Goal: Task Accomplishment & Management: Complete application form

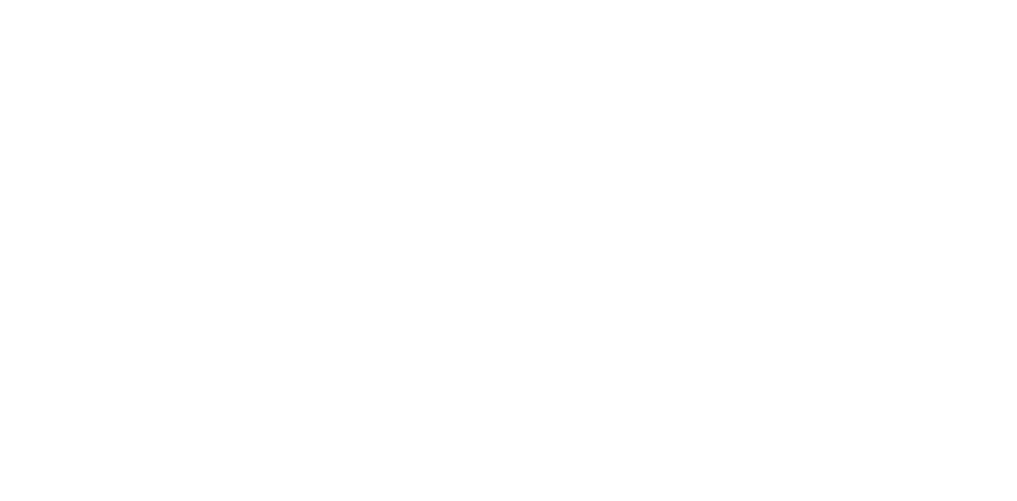
select select "+977"
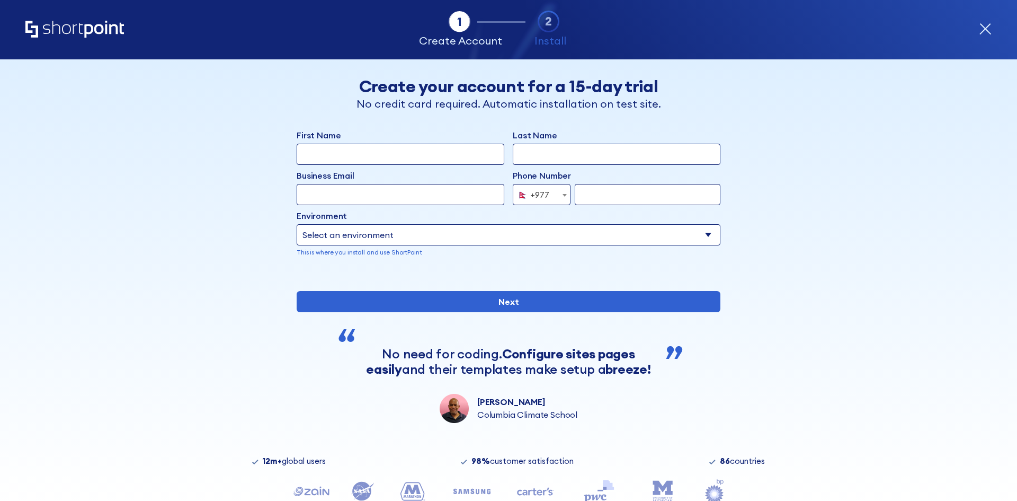
drag, startPoint x: 706, startPoint y: 108, endPoint x: 79, endPoint y: 33, distance: 630.7
click at [115, 63] on div "Tab 1 Tab 2 Tab 3 Tab 4 Tell us more about you New customer Existing customer B…" at bounding box center [508, 279] width 1017 height 441
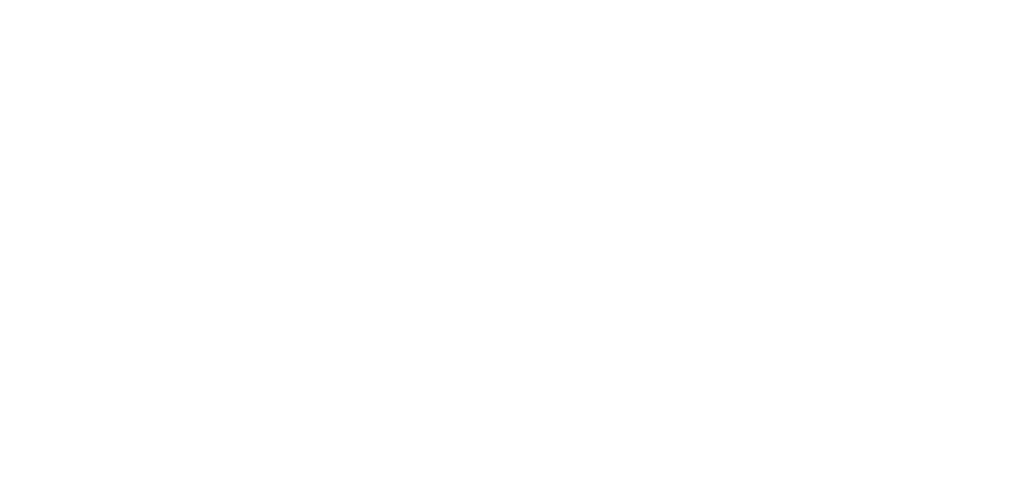
select select "+977"
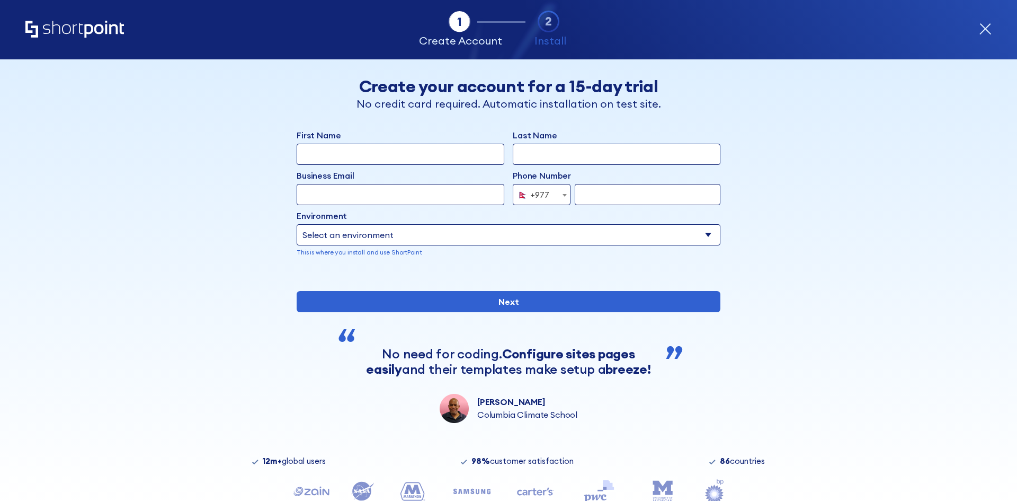
click at [148, 44] on div "Tab 1 Tab 2 Tab 2 ShortPoint eases the setup and orchestration of Intranets and…" at bounding box center [508, 29] width 966 height 59
click at [127, 74] on div "Tab 1 Tab 2 Tab 3 Tab 4 Tell us more about you New customer Existing customer B…" at bounding box center [508, 279] width 1017 height 441
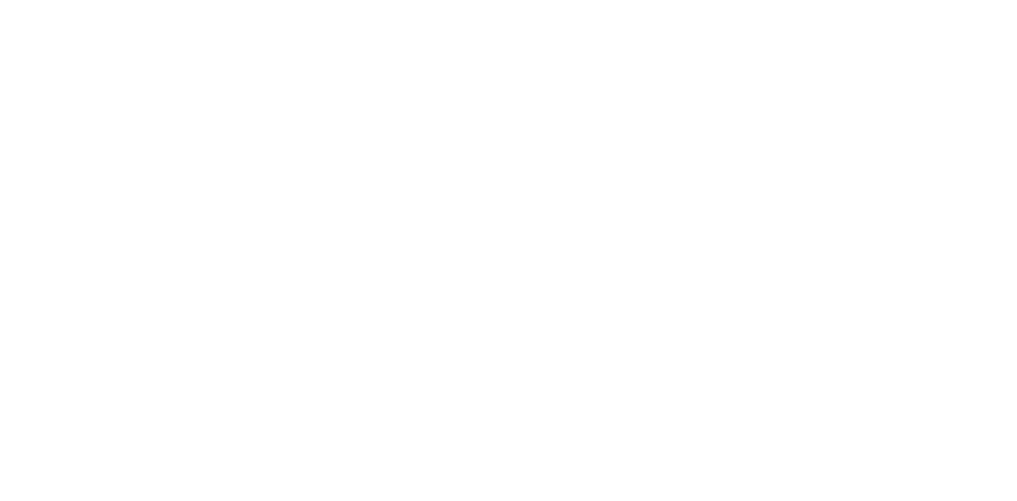
select select "+977"
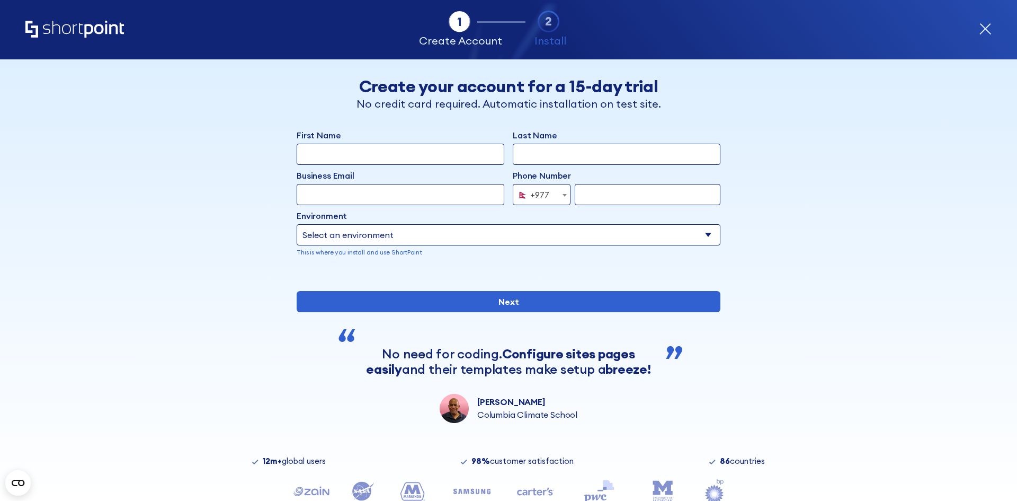
click at [712, 236] on select "Select an environment Microsoft 365 SharePoint Online SharePoint 2019 (On-Premi…" at bounding box center [509, 234] width 424 height 21
click at [712, 234] on select "Select an environment Microsoft 365 SharePoint Online SharePoint 2019 (On-Premi…" at bounding box center [509, 234] width 424 height 21
click at [747, 231] on div "Back Back Create your account for a 15-day trial No credit card required. Autom…" at bounding box center [508, 240] width 648 height 363
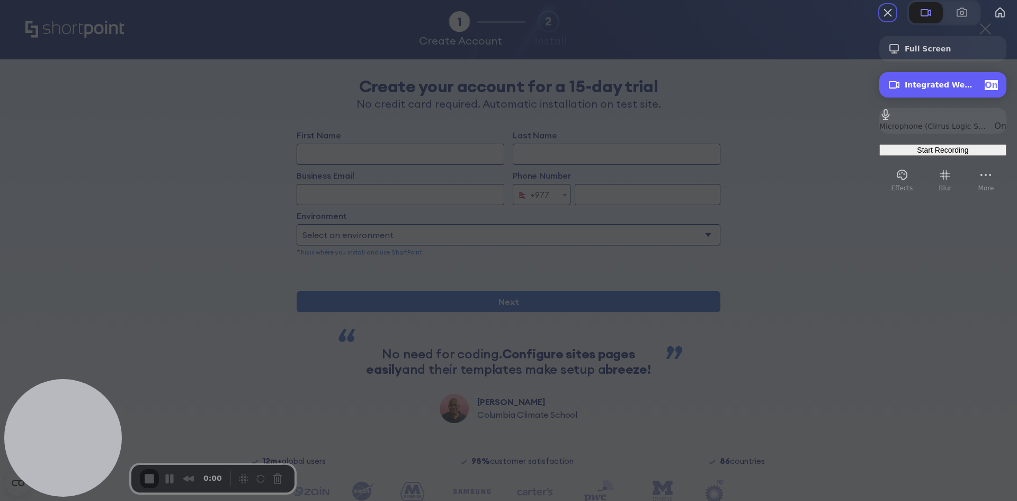
click at [888, 91] on div "Camera options" at bounding box center [896, 84] width 17 height 13
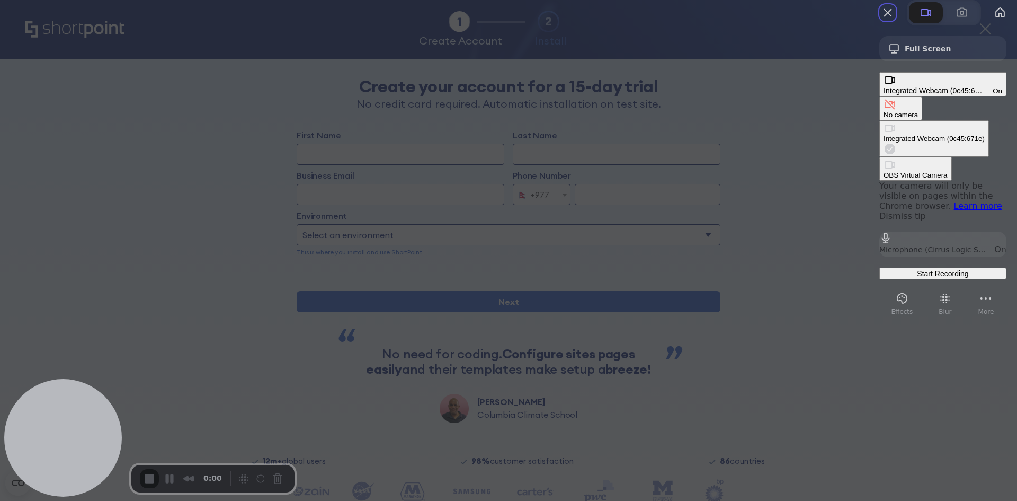
click at [884, 111] on div "No camera" at bounding box center [901, 115] width 34 height 8
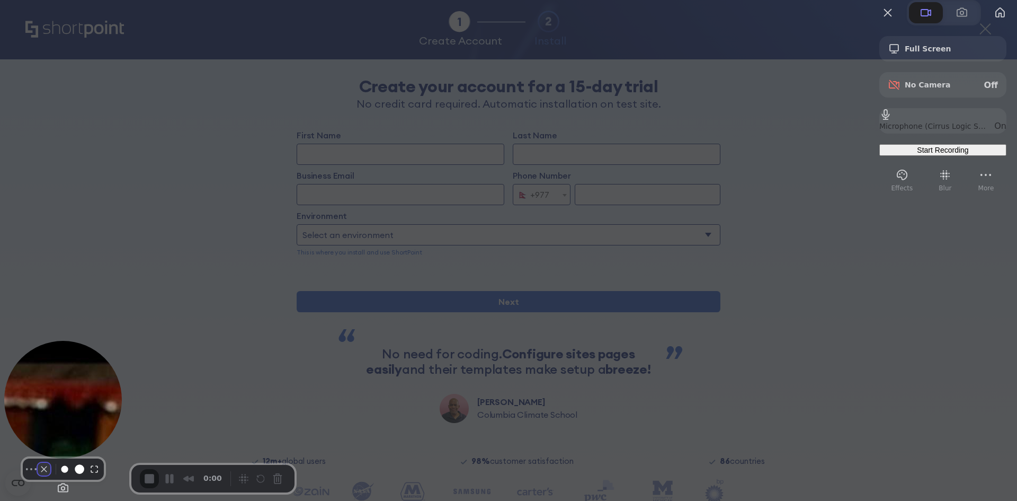
click at [38, 473] on button "Camera off" at bounding box center [44, 469] width 13 height 13
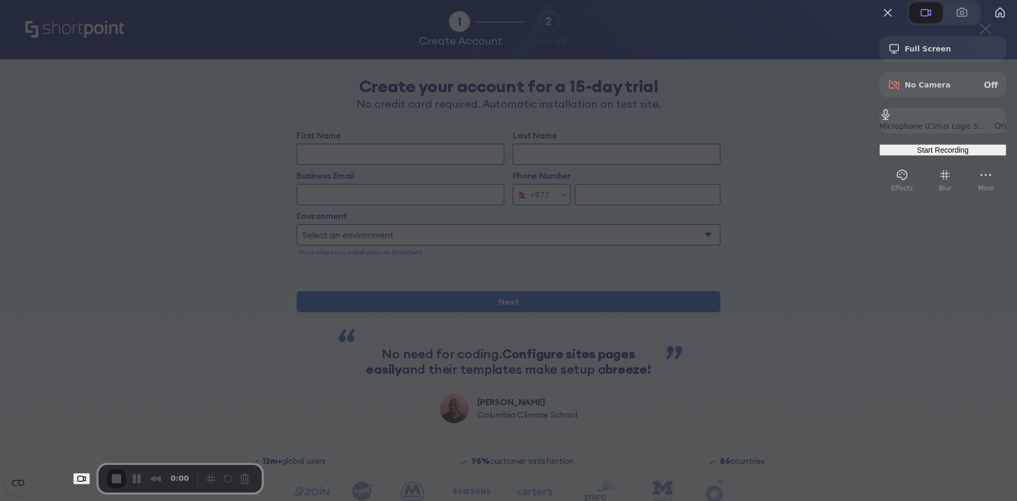
click at [113, 426] on div at bounding box center [508, 250] width 1017 height 501
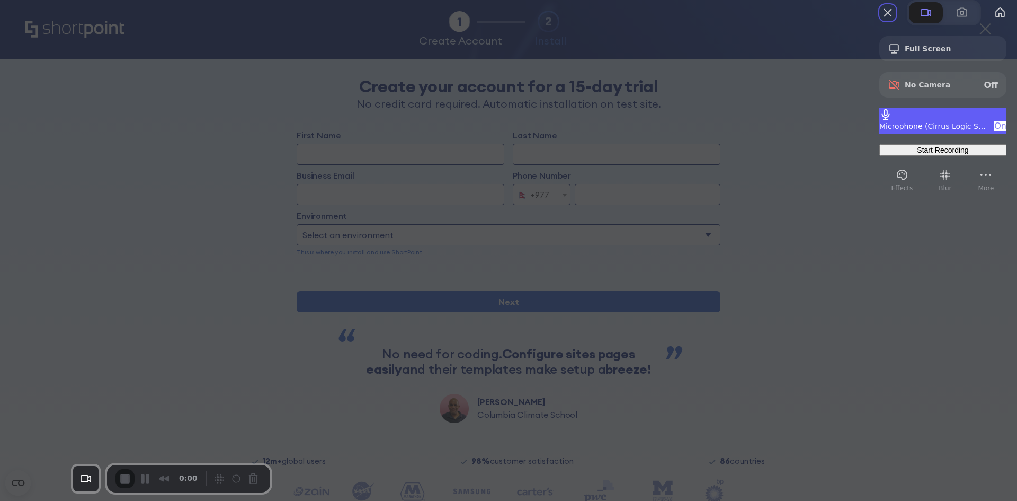
click at [879, 121] on span "Microphone options" at bounding box center [885, 114] width 13 height 13
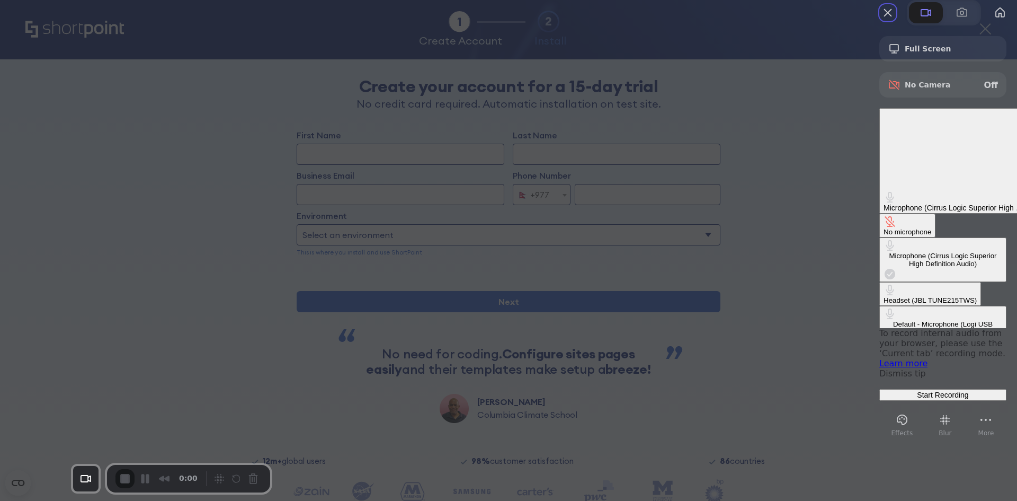
click at [884, 296] on div "Headset (JBL TUNE215TWS)" at bounding box center [930, 300] width 93 height 8
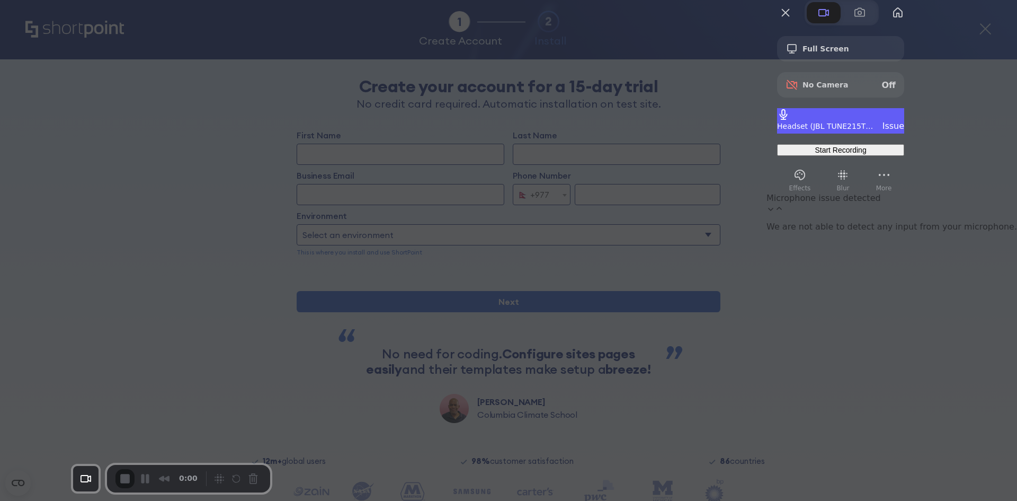
click at [790, 121] on span "Microphone options" at bounding box center [783, 114] width 13 height 13
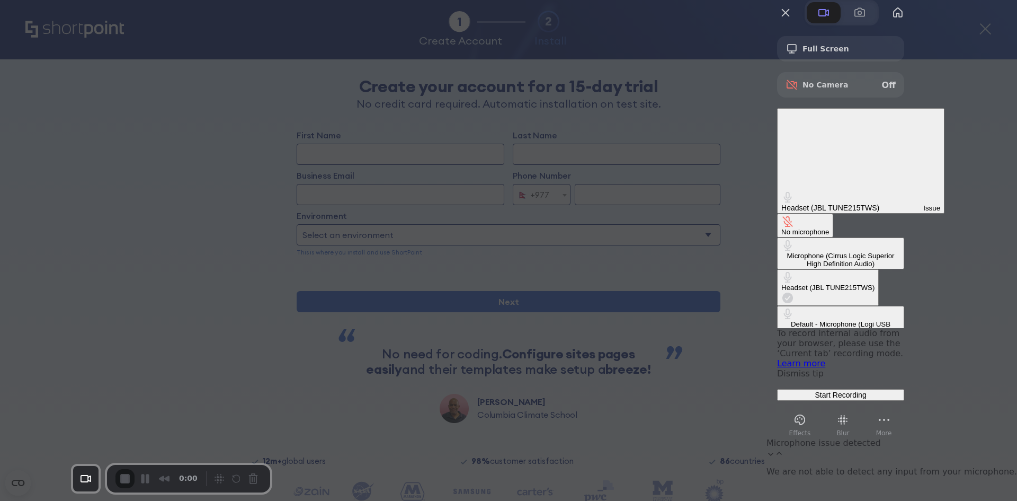
click at [904, 406] on div at bounding box center [840, 408] width 127 height 5
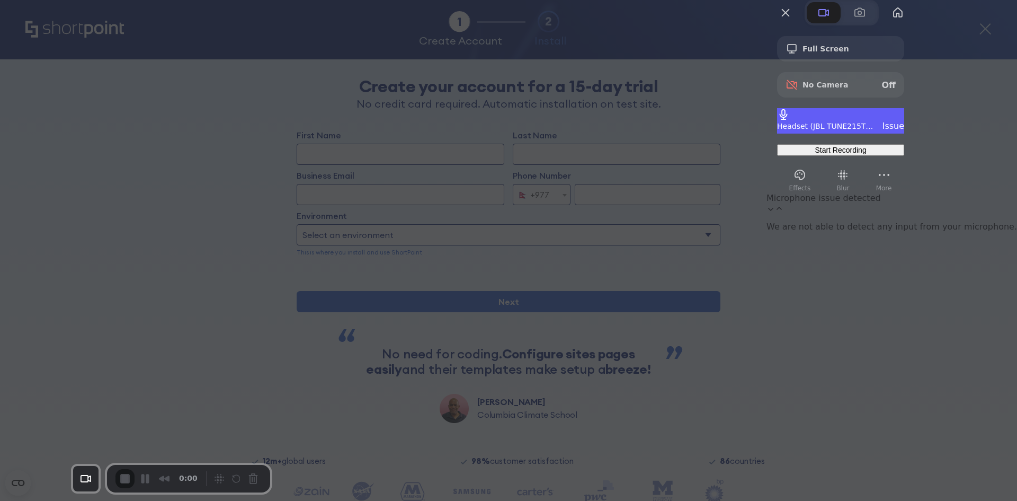
click at [790, 121] on span "Microphone options" at bounding box center [783, 114] width 13 height 13
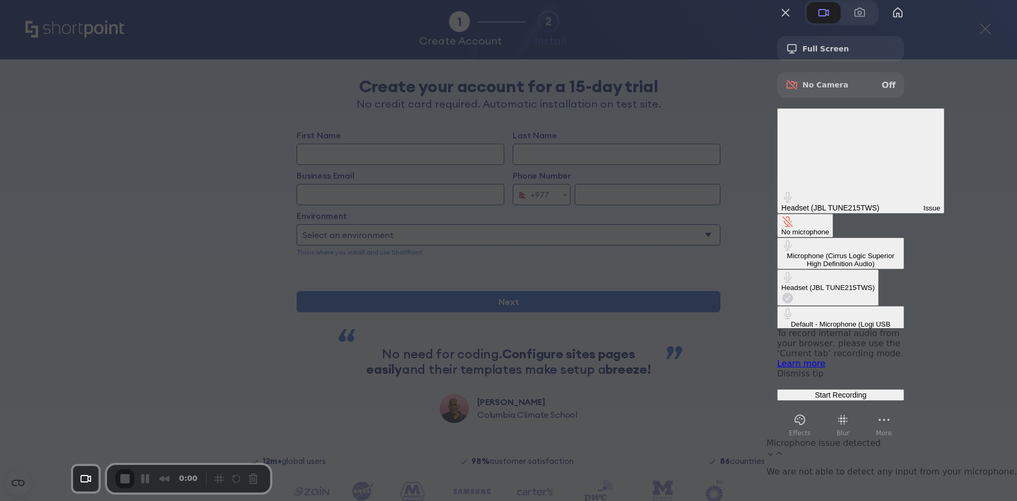
click at [781, 283] on div "Headset (JBL TUNE215TWS)" at bounding box center [827, 287] width 93 height 8
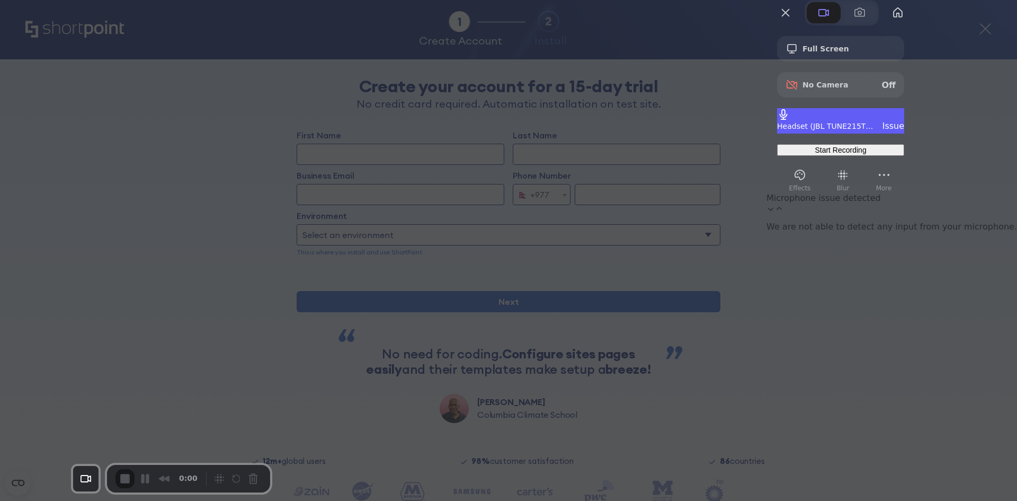
click at [790, 121] on span "Microphone options" at bounding box center [783, 114] width 13 height 13
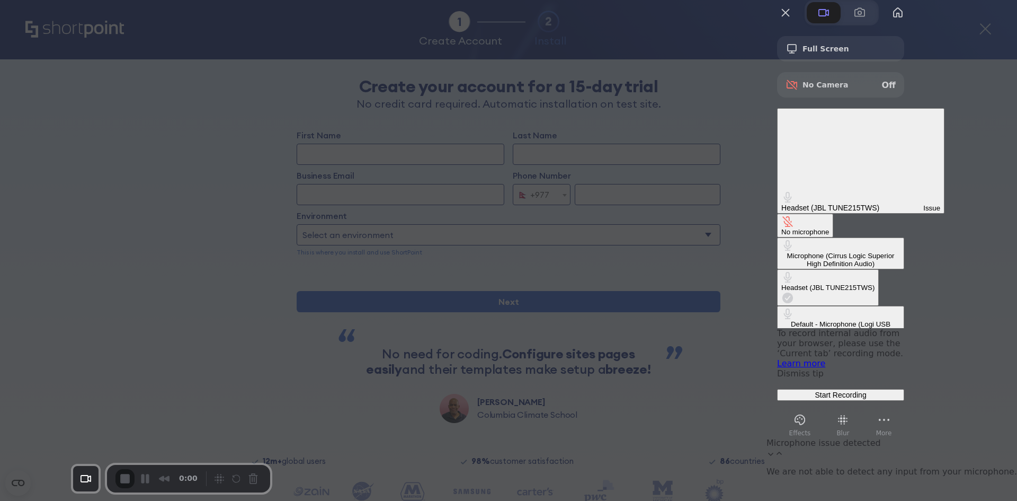
click at [781, 252] on div "Microphone (Cirrus Logic Superior High Definition Audio)" at bounding box center [840, 260] width 119 height 16
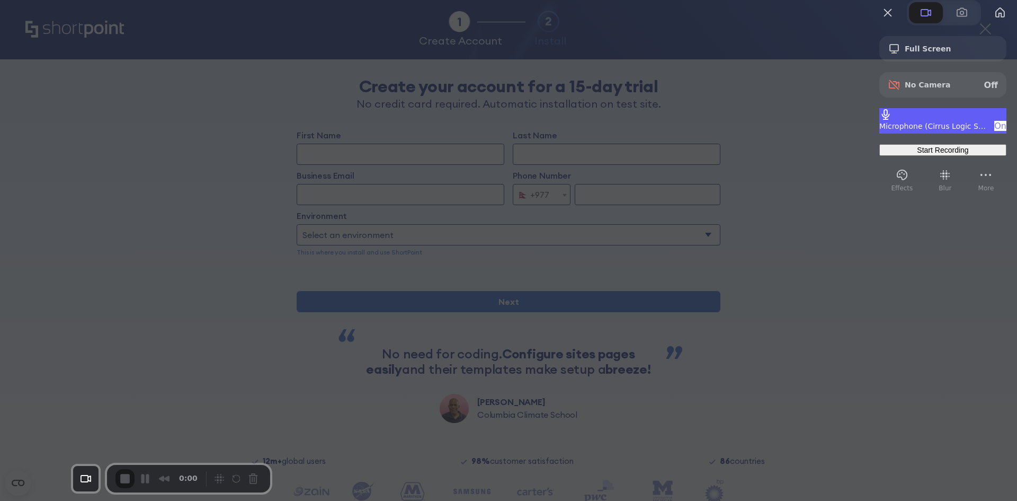
click at [882, 121] on span "Microphone options" at bounding box center [885, 114] width 13 height 13
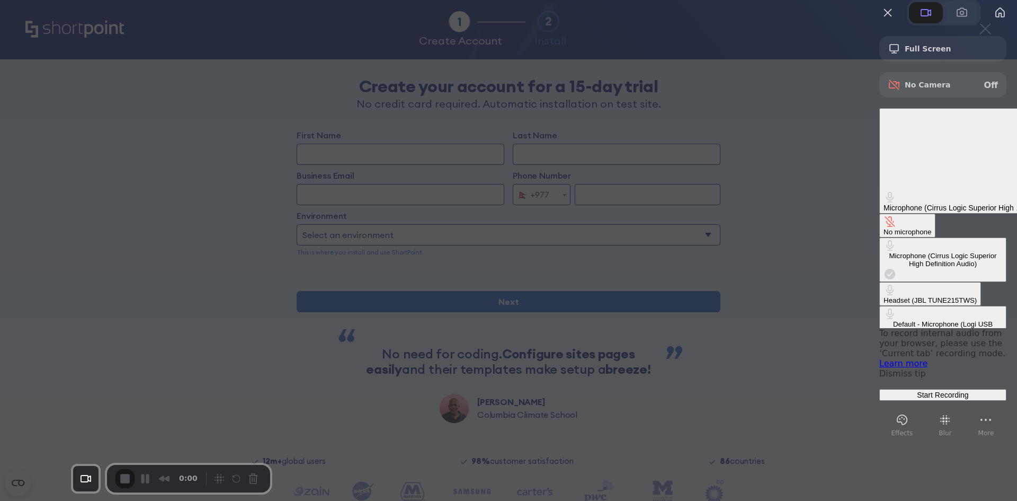
click at [884, 296] on div "Headset (JBL TUNE215TWS)" at bounding box center [930, 300] width 93 height 8
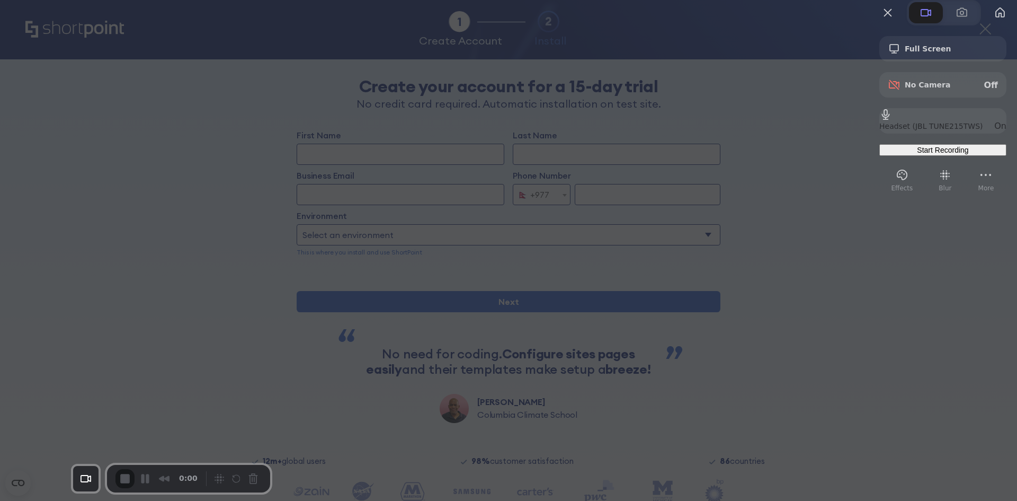
click at [918, 154] on span "Start Recording" at bounding box center [942, 150] width 51 height 8
click at [925, 154] on span "Start Recording" at bounding box center [942, 150] width 51 height 8
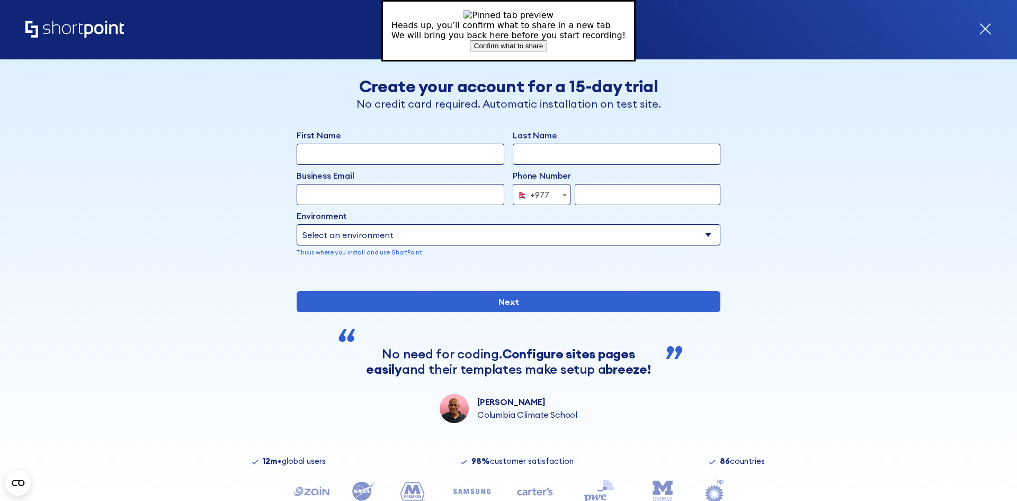
click at [523, 50] on span "Confirm what to share" at bounding box center [508, 46] width 69 height 8
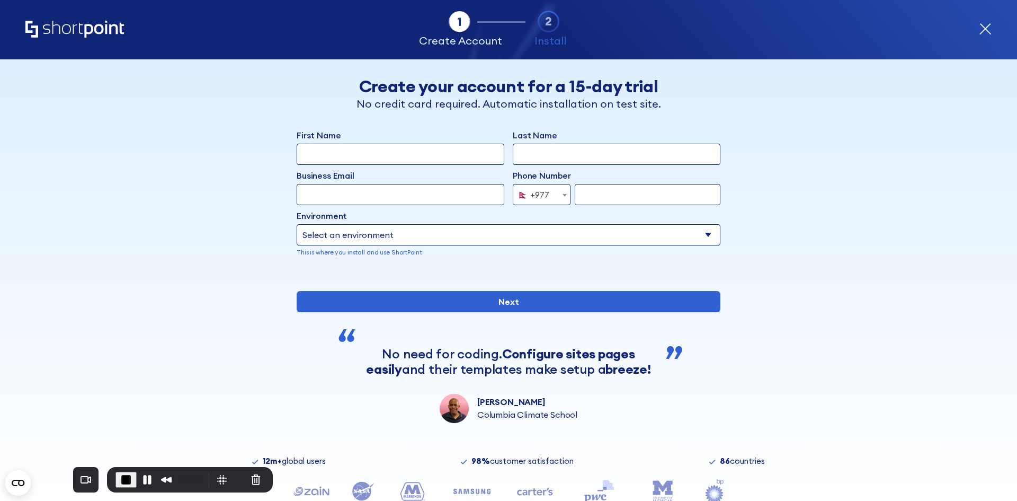
drag, startPoint x: 342, startPoint y: 156, endPoint x: 336, endPoint y: 133, distance: 23.7
click at [342, 156] on input "First Name" at bounding box center [401, 154] width 208 height 21
drag, startPoint x: 316, startPoint y: 119, endPoint x: 326, endPoint y: 134, distance: 18.7
click at [316, 119] on div "Back Back Create your account for a 15-day trial No credit card required. Autom…" at bounding box center [508, 240] width 648 height 363
click at [352, 153] on input "First Name" at bounding box center [401, 154] width 208 height 21
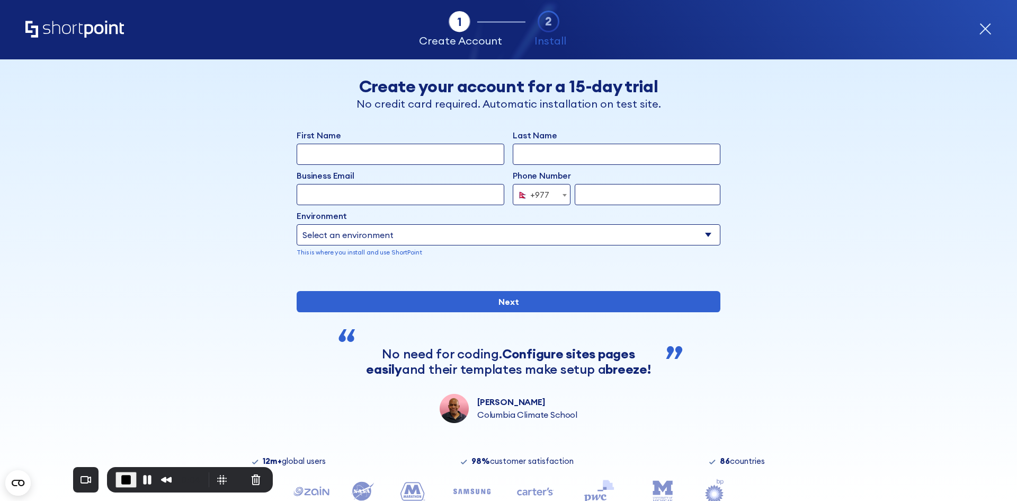
type input "Sanket"
drag, startPoint x: 561, startPoint y: 150, endPoint x: 555, endPoint y: 156, distance: 8.2
click at [561, 150] on input "Last Name" at bounding box center [617, 154] width 208 height 21
type input "Upreti"
drag, startPoint x: 402, startPoint y: 188, endPoint x: 431, endPoint y: 180, distance: 29.6
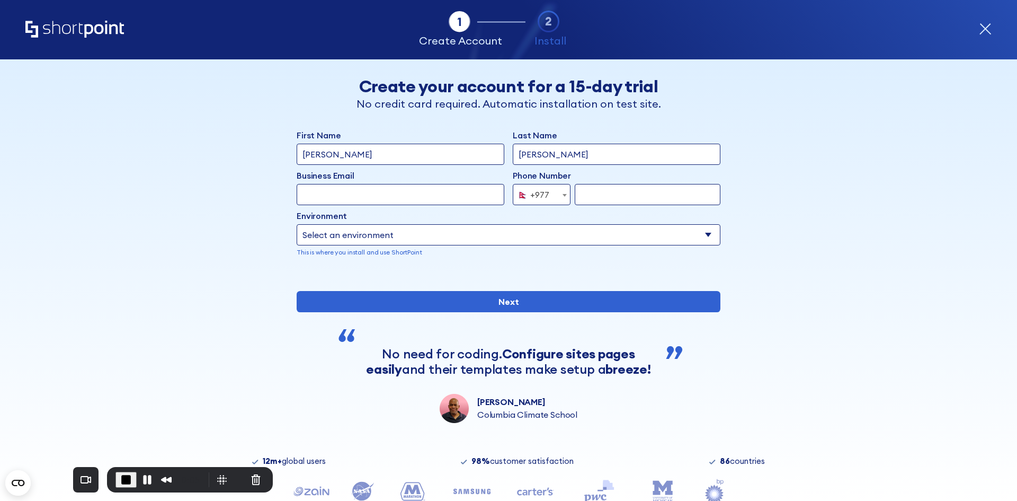
click at [402, 188] on input "Business Email" at bounding box center [401, 194] width 208 height 21
click at [379, 192] on input "sanket+testAnalytics@shortpoint.com" at bounding box center [401, 194] width 208 height 21
click at [381, 193] on input "sanket+testAnalytics@shortpoint.com" at bounding box center [401, 194] width 208 height 21
type input "sanket+testAnalytics3388@shortpoint.com"
click at [642, 201] on input "form" at bounding box center [648, 194] width 146 height 21
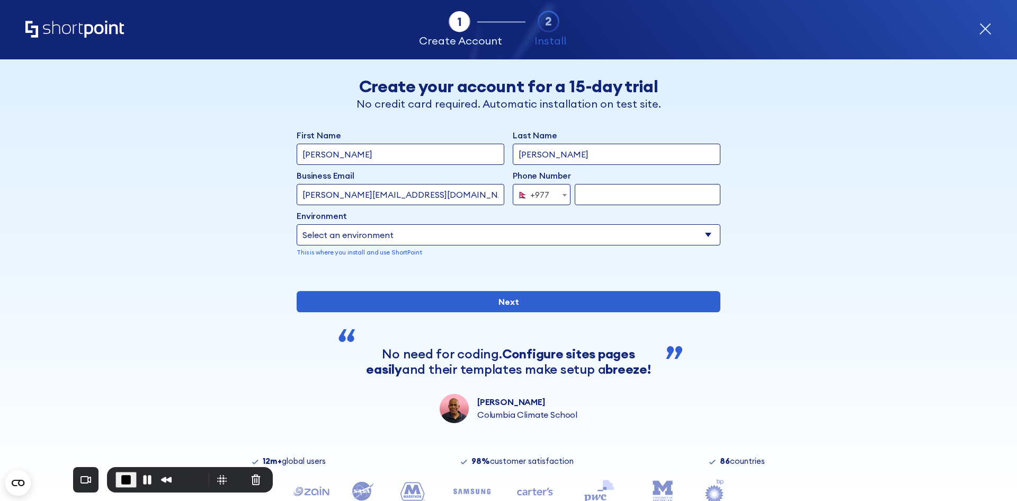
type input "9860167460"
drag, startPoint x: 590, startPoint y: 238, endPoint x: 577, endPoint y: 245, distance: 14.5
click at [590, 238] on select "Select an environment Microsoft 365 SharePoint Online SharePoint 2019 (On-Premi…" at bounding box center [509, 234] width 424 height 21
select select "SharePoint Online"
click at [297, 224] on select "Select an environment Microsoft 365 SharePoint Online SharePoint 2019 (On-Premi…" at bounding box center [509, 234] width 424 height 21
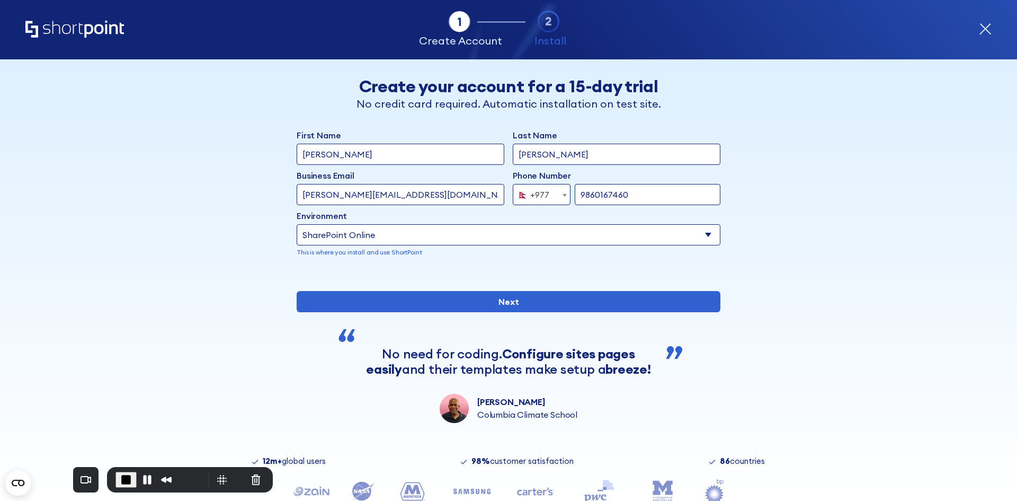
click at [759, 269] on div "Back Back Create your account for a 15-day trial No credit card required. Autom…" at bounding box center [508, 240] width 648 height 363
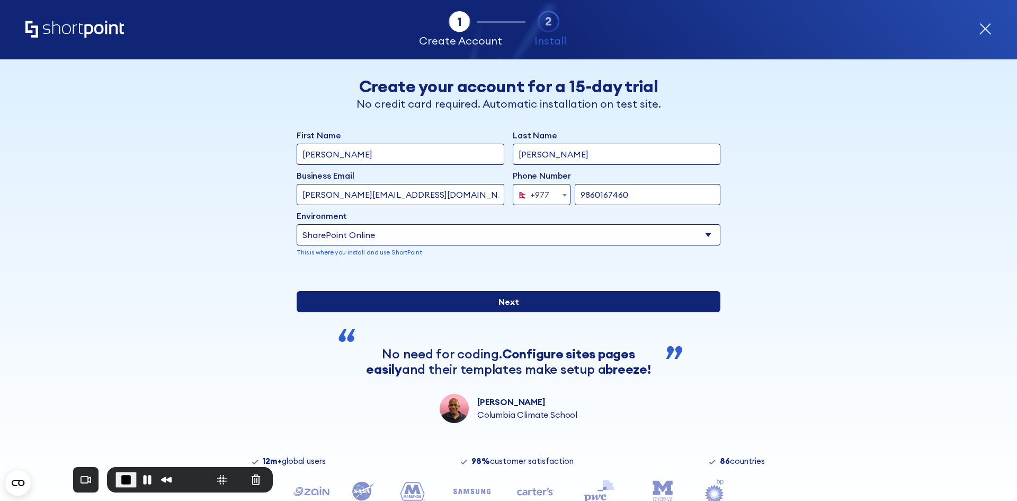
click at [508, 312] on input "Next" at bounding box center [509, 301] width 424 height 21
